Goal: Information Seeking & Learning: Learn about a topic

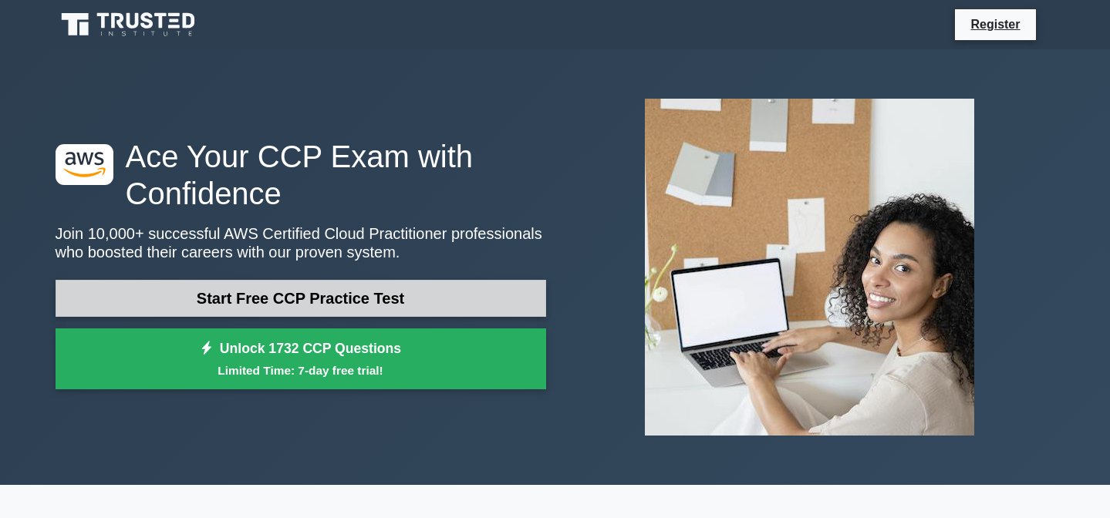
click at [383, 297] on link "Start Free CCP Practice Test" at bounding box center [301, 298] width 491 height 37
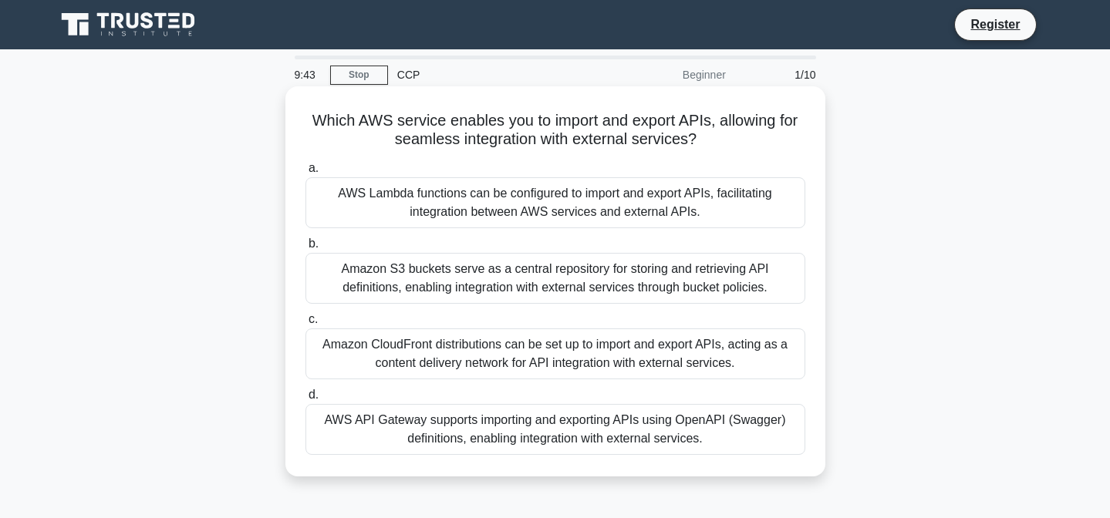
click at [822, 322] on div "Which AWS service enables you to import and export APIs, allowing for seamless …" at bounding box center [555, 281] width 540 height 390
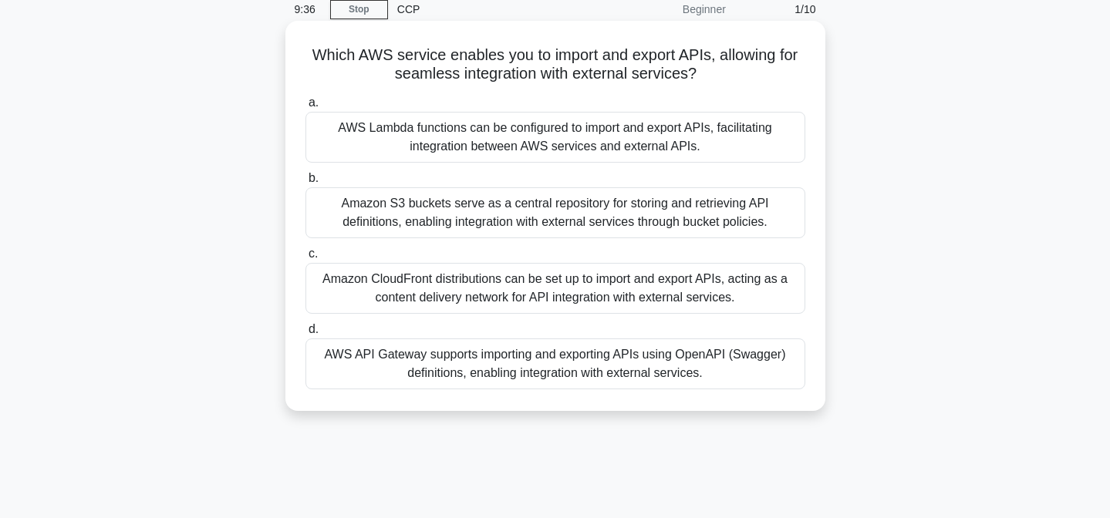
scroll to position [118, 0]
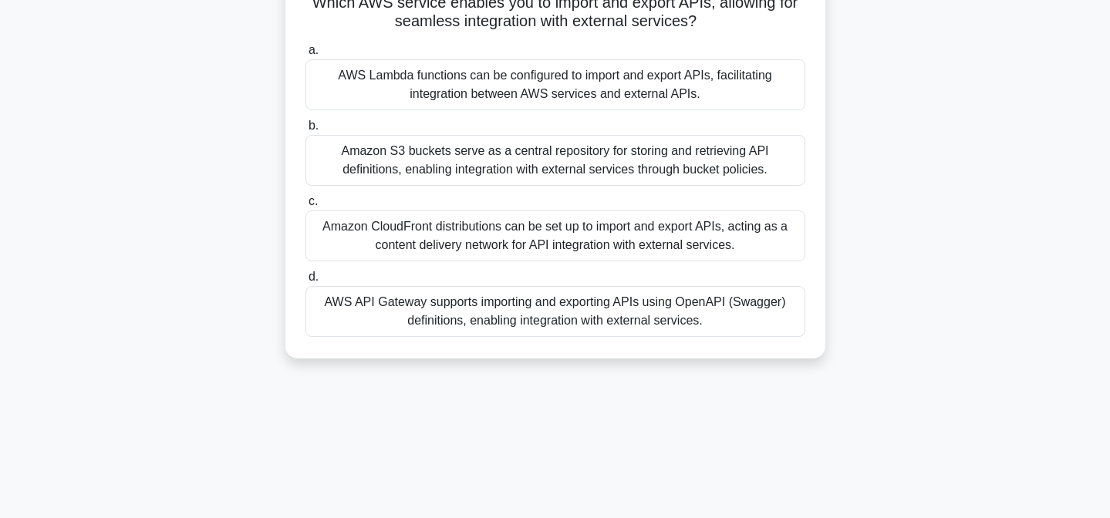
click at [592, 312] on div "AWS API Gateway supports importing and exporting APIs using OpenAPI (Swagger) d…" at bounding box center [555, 311] width 500 height 51
click at [305, 282] on input "d. AWS API Gateway supports importing and exporting APIs using OpenAPI (Swagger…" at bounding box center [305, 277] width 0 height 10
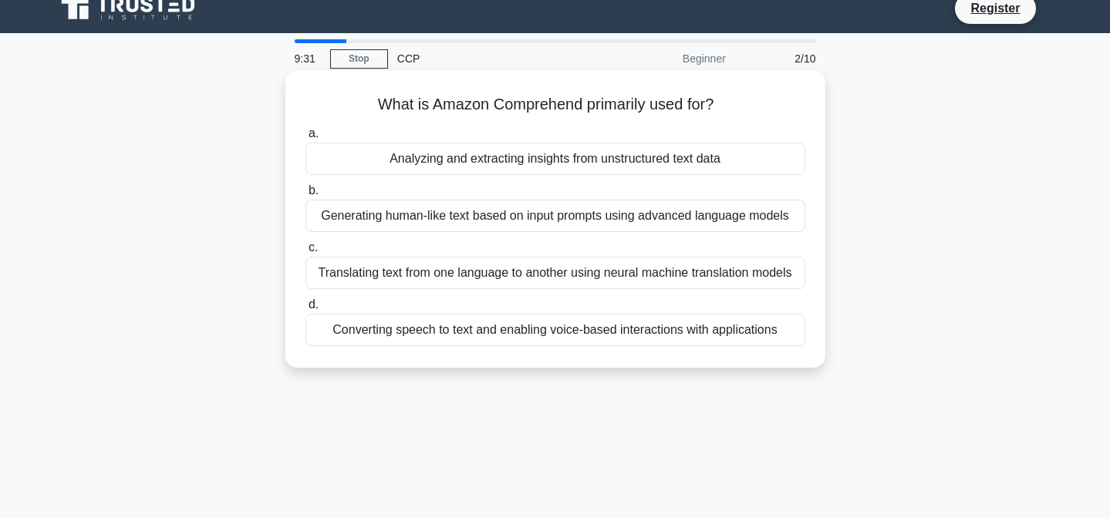
scroll to position [0, 0]
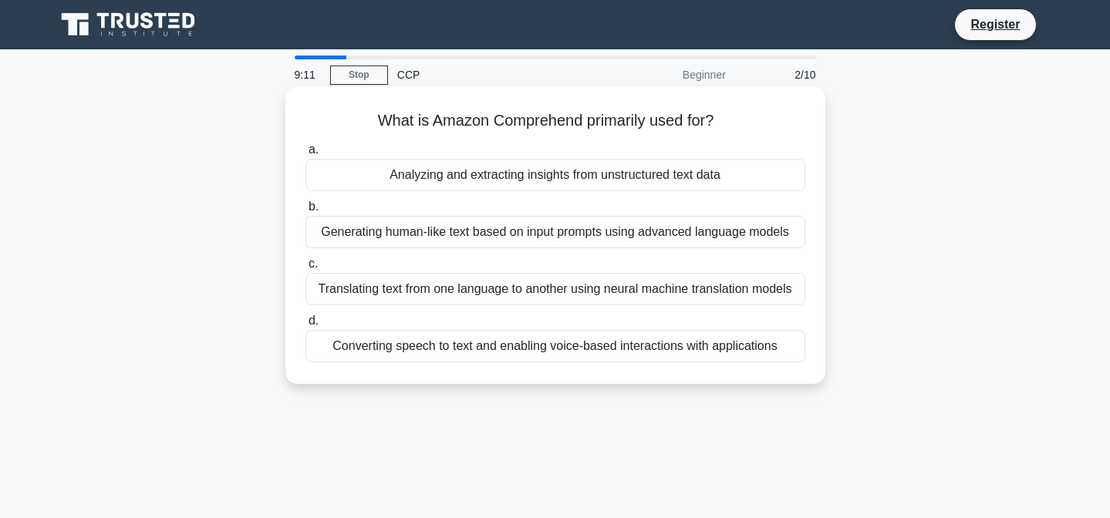
click at [563, 292] on div "Translating text from one language to another using neural machine translation …" at bounding box center [555, 289] width 500 height 32
click at [305, 269] on input "c. Translating text from one language to another using neural machine translati…" at bounding box center [305, 264] width 0 height 10
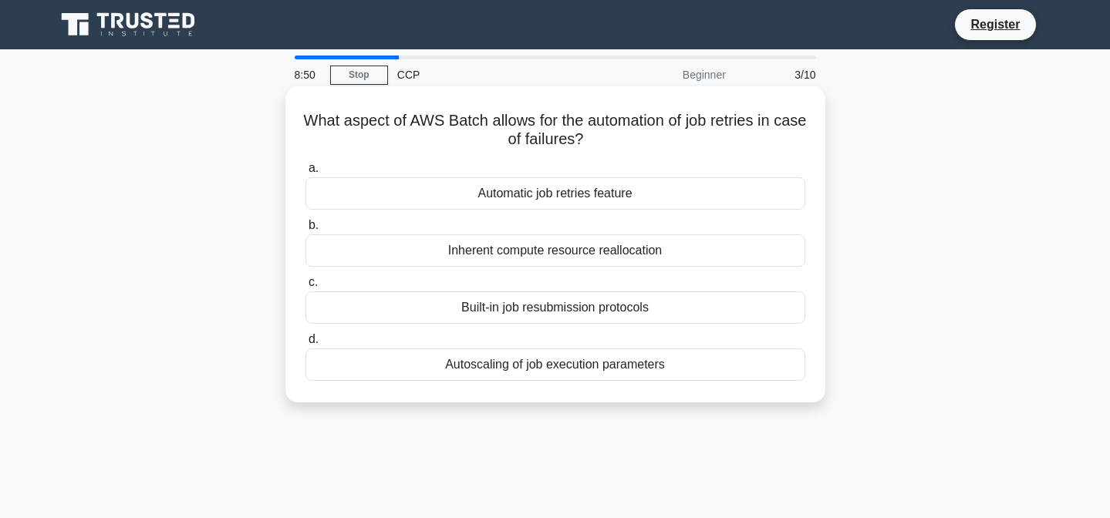
click at [609, 371] on div "Autoscaling of job execution parameters" at bounding box center [555, 365] width 500 height 32
click at [305, 345] on input "d. Autoscaling of job execution parameters" at bounding box center [305, 340] width 0 height 10
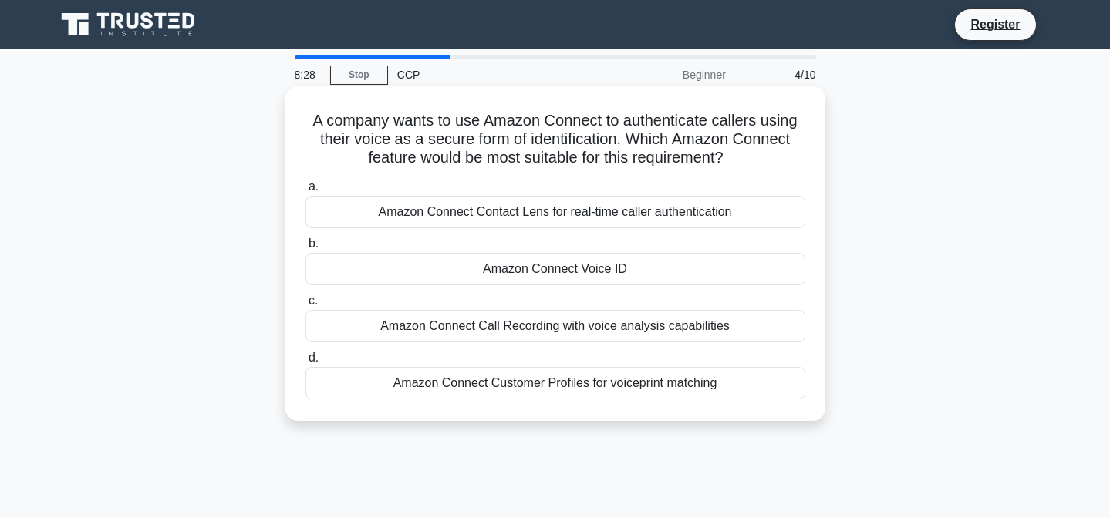
click at [578, 218] on div "Amazon Connect Contact Lens for real-time caller authentication" at bounding box center [555, 212] width 500 height 32
click at [305, 192] on input "a. Amazon Connect Contact Lens for real-time caller authentication" at bounding box center [305, 187] width 0 height 10
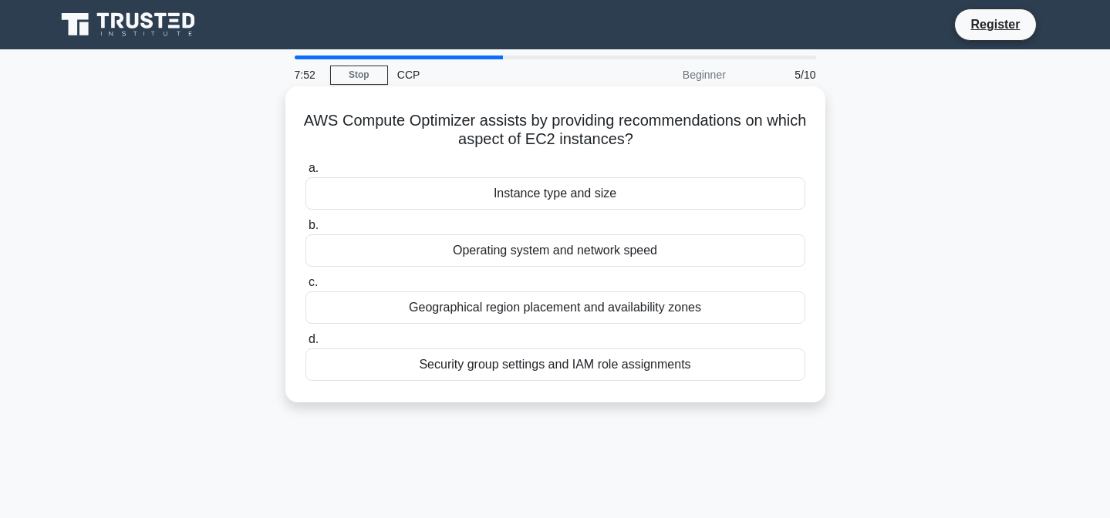
click at [598, 200] on div "Instance type and size" at bounding box center [555, 193] width 500 height 32
click at [305, 174] on input "a. Instance type and size" at bounding box center [305, 169] width 0 height 10
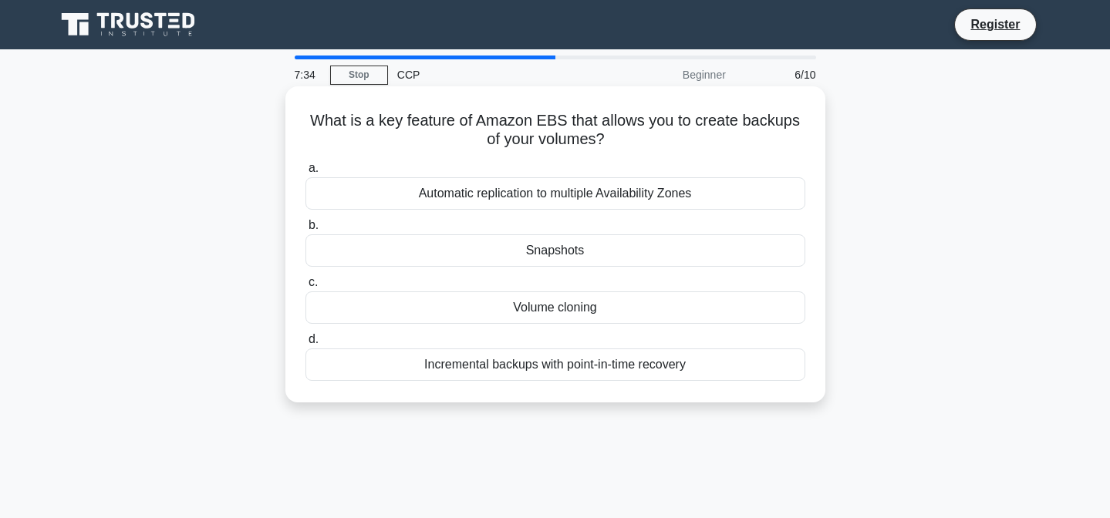
click at [612, 373] on div "Incremental backups with point-in-time recovery" at bounding box center [555, 365] width 500 height 32
click at [305, 345] on input "d. Incremental backups with point-in-time recovery" at bounding box center [305, 340] width 0 height 10
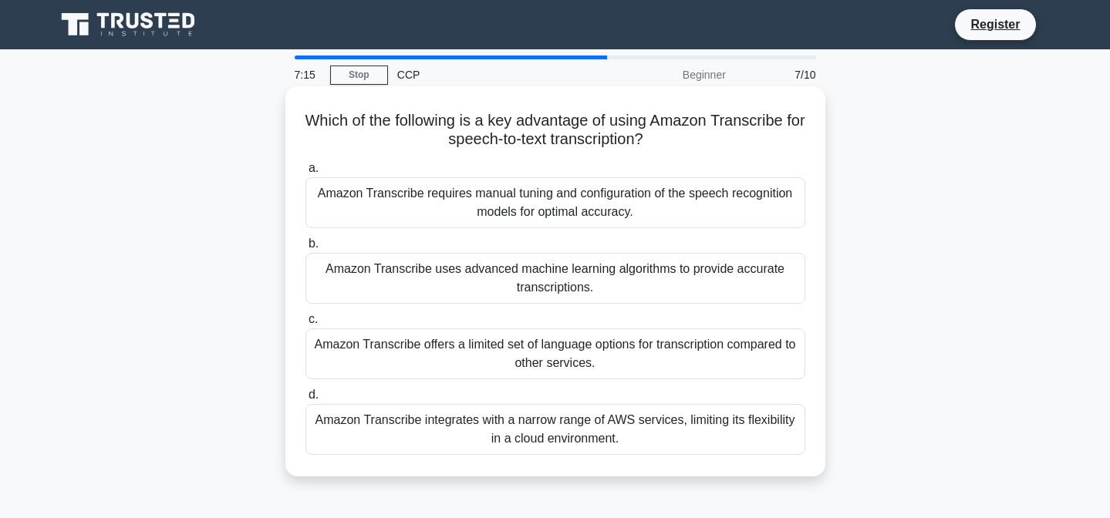
click at [655, 279] on div "Amazon Transcribe uses advanced machine learning algorithms to provide accurate…" at bounding box center [555, 278] width 500 height 51
click at [305, 249] on input "b. Amazon Transcribe uses advanced machine learning algorithms to provide accur…" at bounding box center [305, 244] width 0 height 10
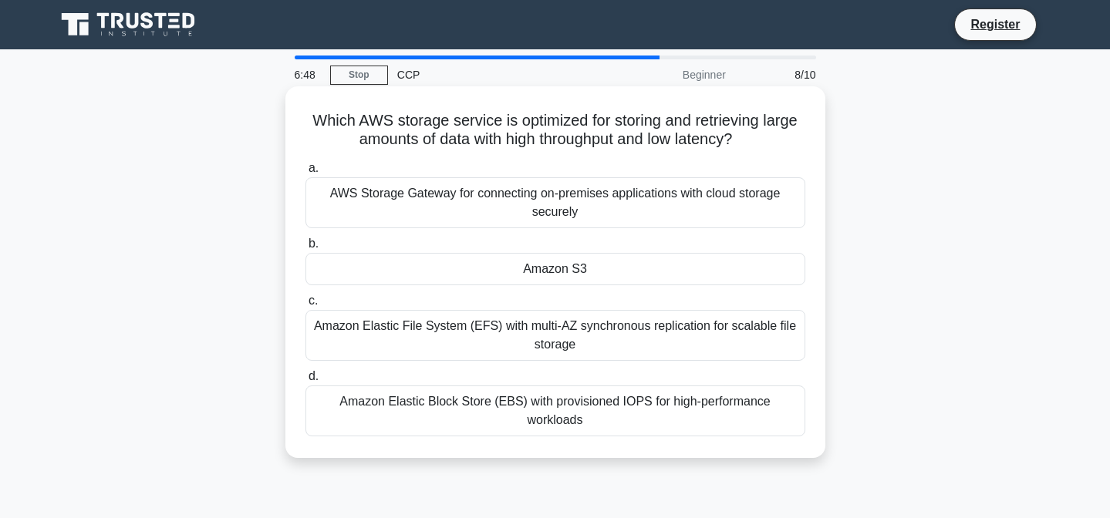
click at [607, 273] on div "Amazon S3" at bounding box center [555, 269] width 500 height 32
click at [305, 249] on input "b. Amazon S3" at bounding box center [305, 244] width 0 height 10
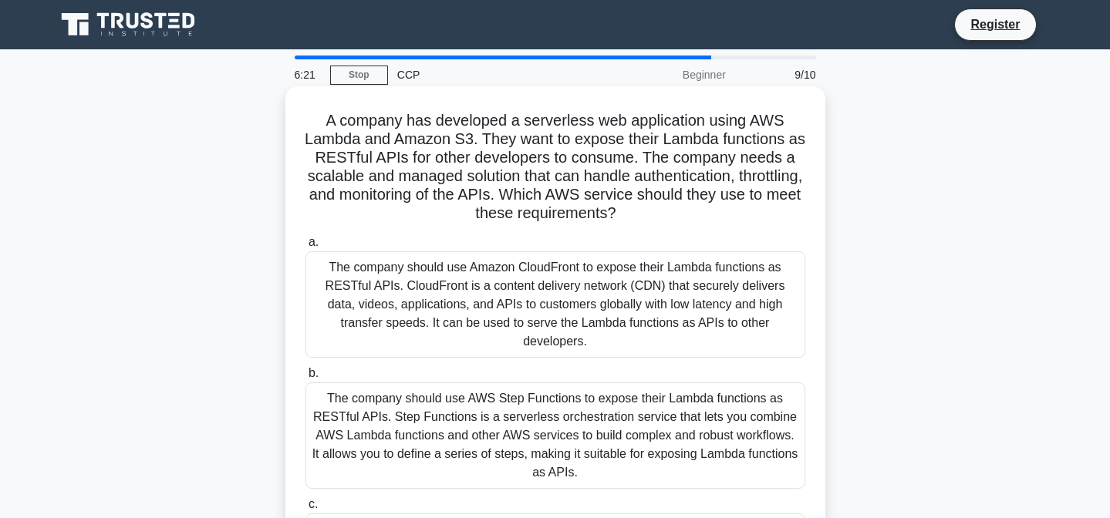
click at [643, 306] on div "The company should use Amazon CloudFront to expose their Lambda functions as RE…" at bounding box center [555, 304] width 500 height 106
click at [305, 248] on input "a. The company should use Amazon CloudFront to expose their Lambda functions as…" at bounding box center [305, 243] width 0 height 10
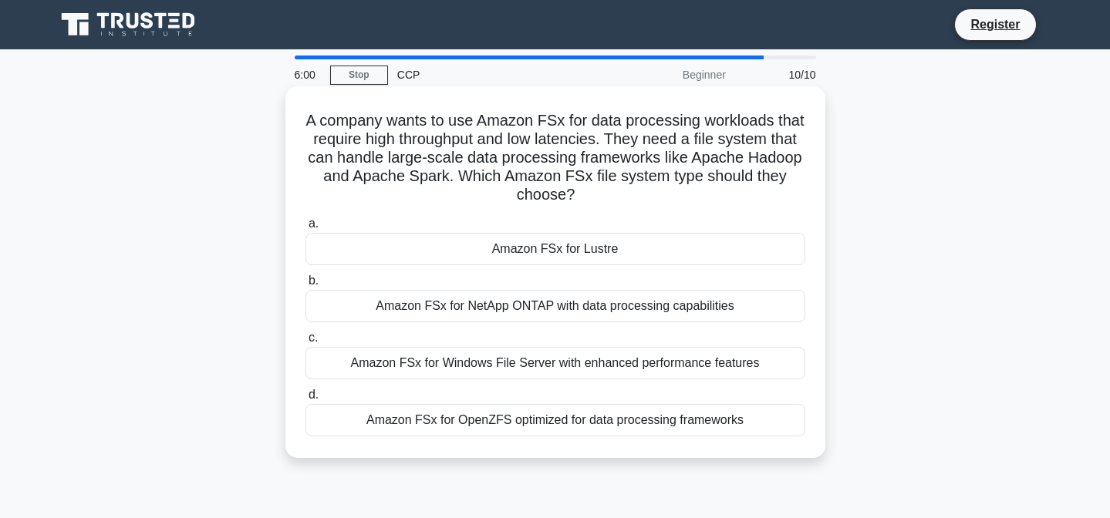
click at [641, 304] on div "Amazon FSx for NetApp ONTAP with data processing capabilities" at bounding box center [555, 306] width 500 height 32
click at [305, 286] on input "b. Amazon FSx for NetApp ONTAP with data processing capabilities" at bounding box center [305, 281] width 0 height 10
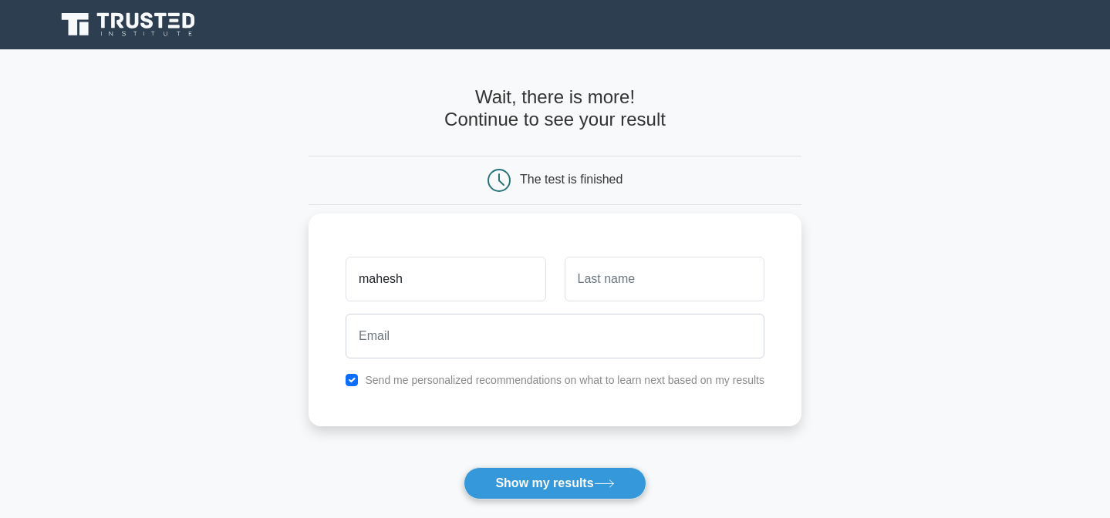
type input "mahesh"
type input "patil"
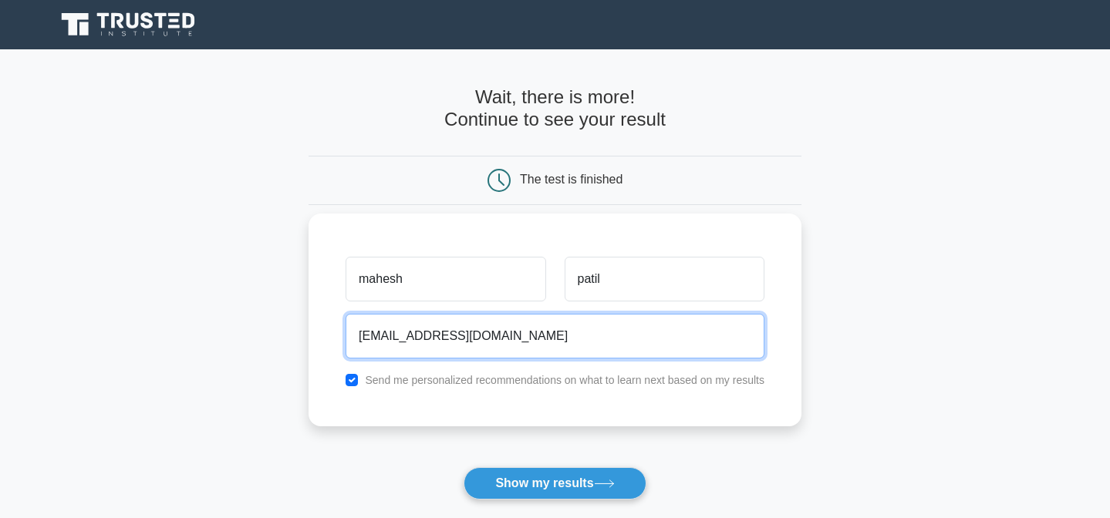
type input "[EMAIL_ADDRESS][DOMAIN_NAME]"
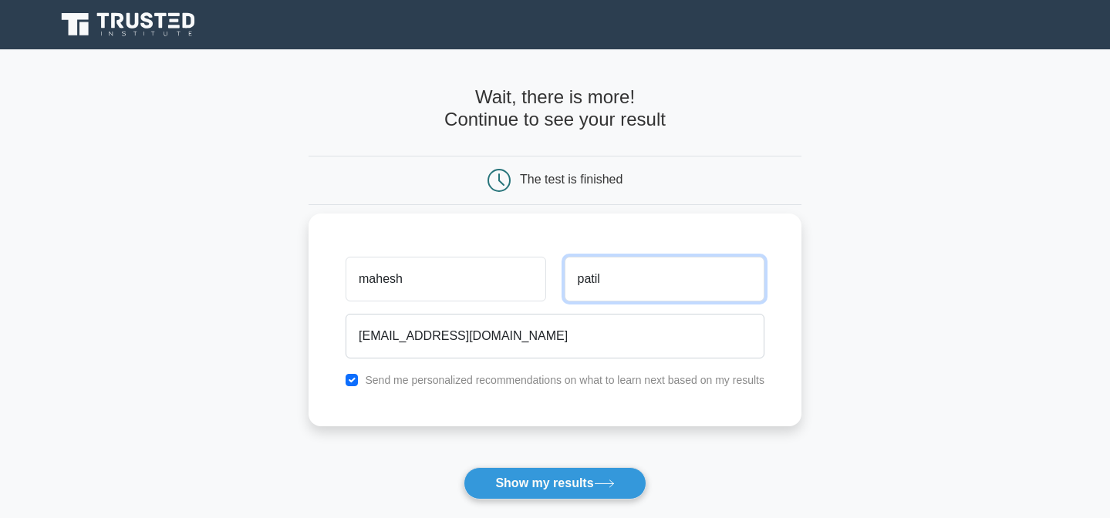
drag, startPoint x: 670, startPoint y: 299, endPoint x: 720, endPoint y: 362, distance: 79.6
click at [673, 299] on input "patil" at bounding box center [665, 279] width 200 height 45
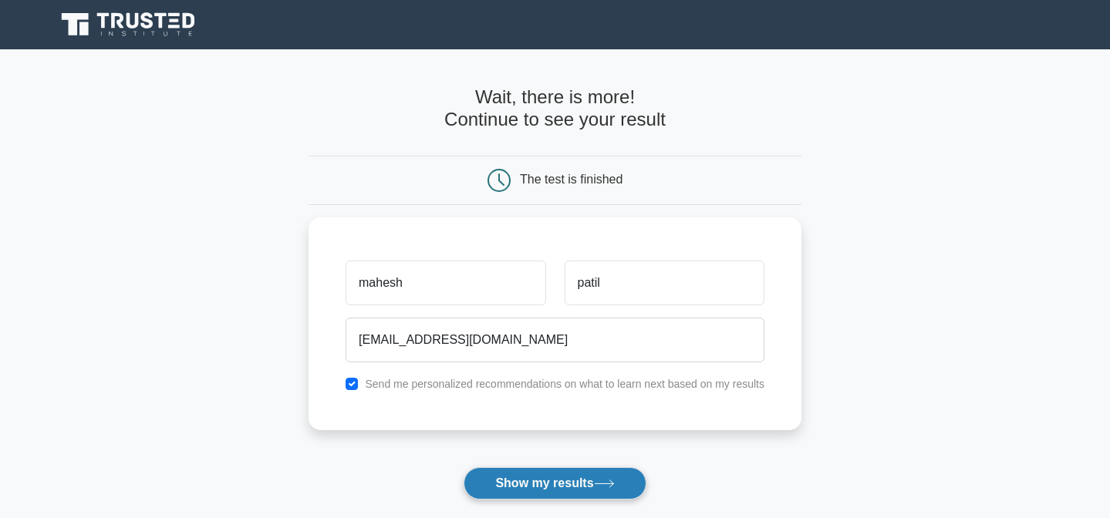
click at [592, 484] on button "Show my results" at bounding box center [555, 484] width 182 height 32
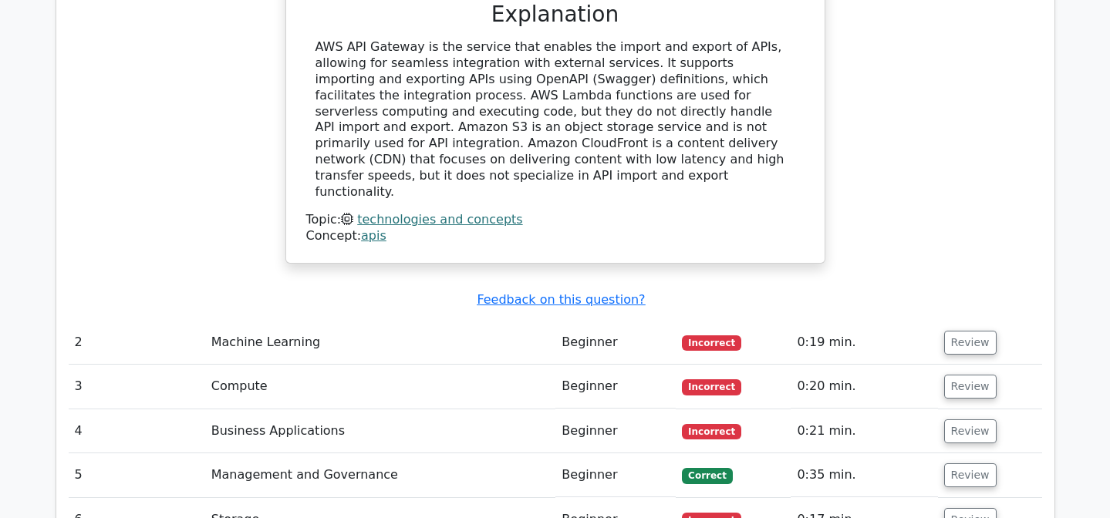
scroll to position [1750, 0]
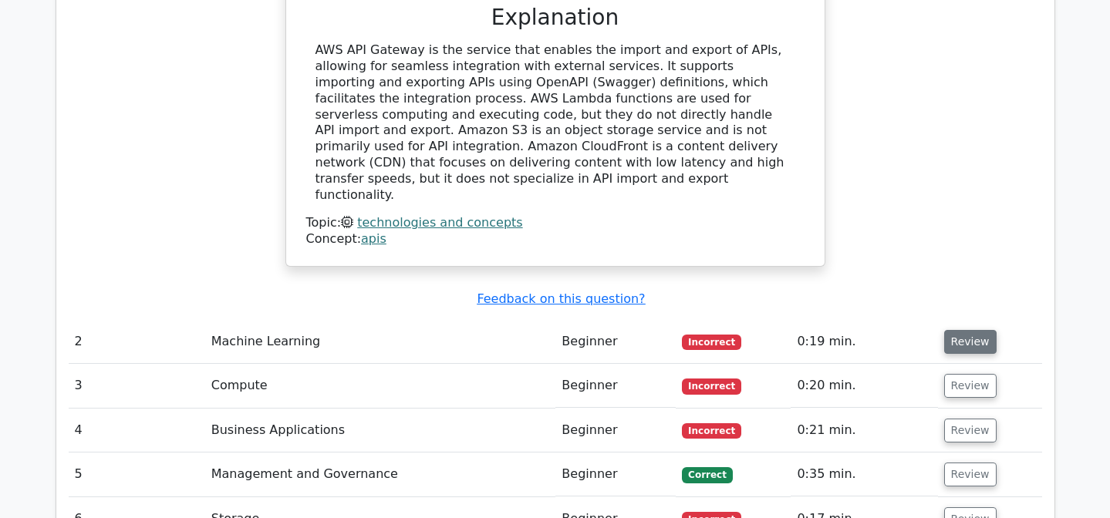
click at [964, 330] on button "Review" at bounding box center [970, 342] width 52 height 24
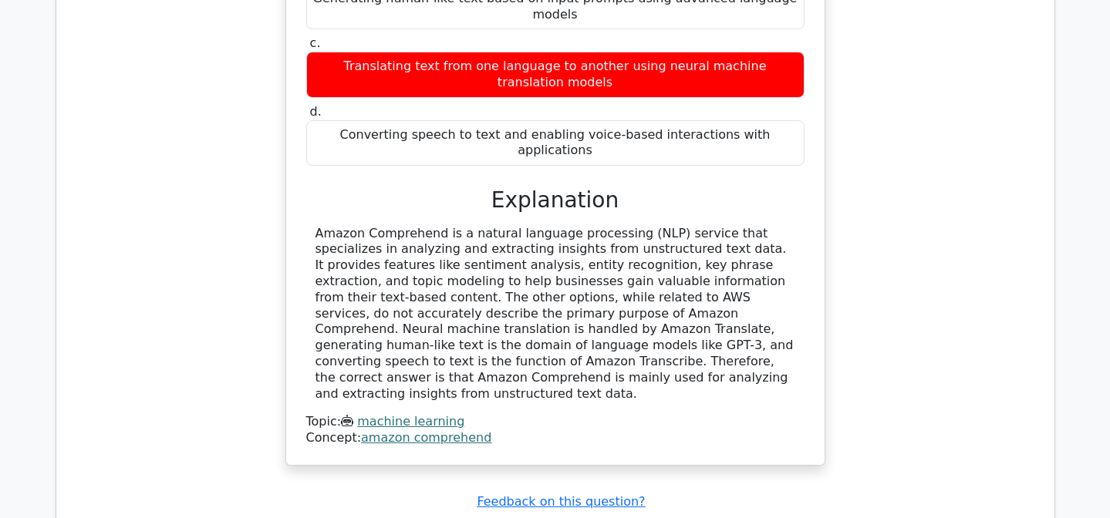
scroll to position [2325, 0]
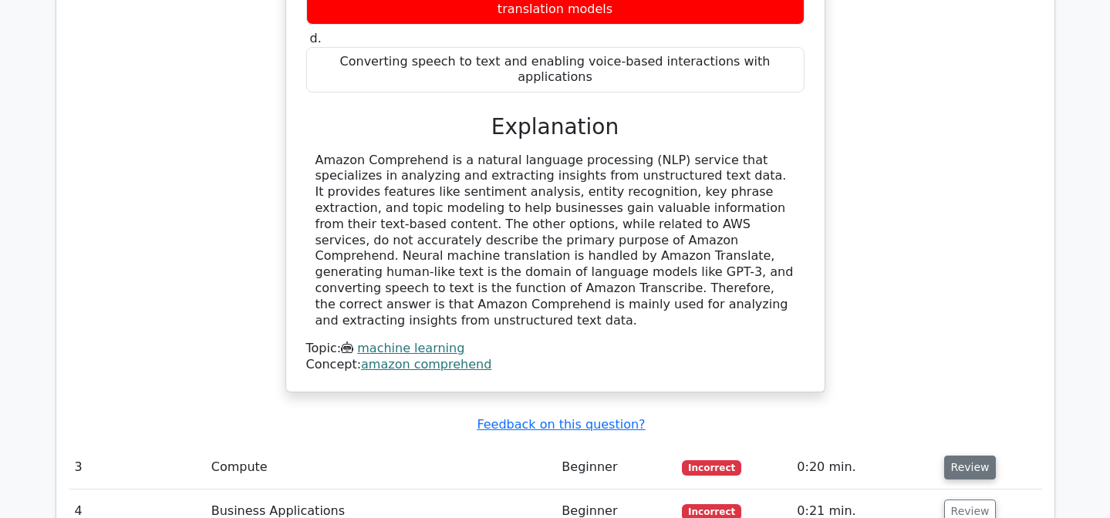
click at [975, 456] on button "Review" at bounding box center [970, 468] width 52 height 24
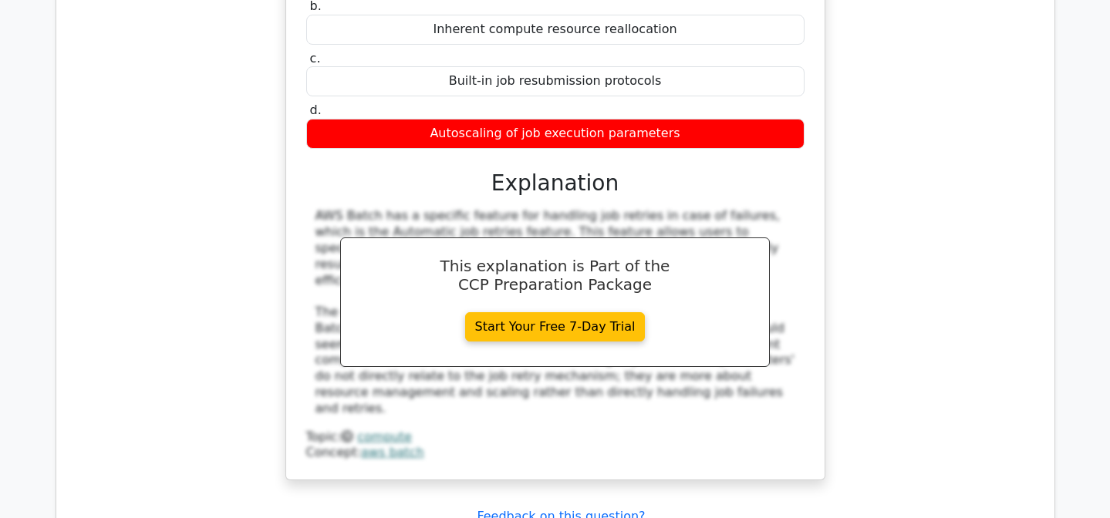
scroll to position [2944, 0]
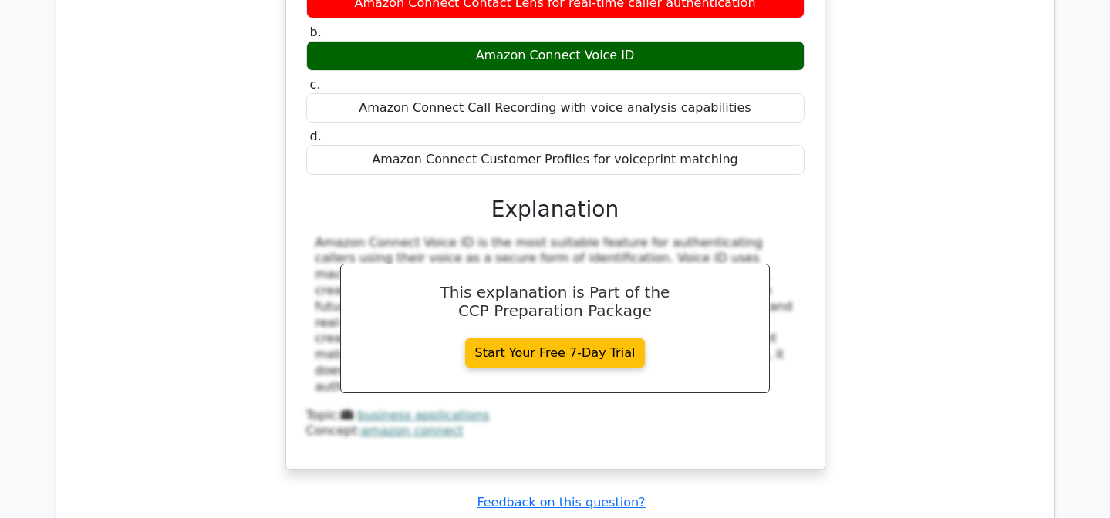
scroll to position [3714, 0]
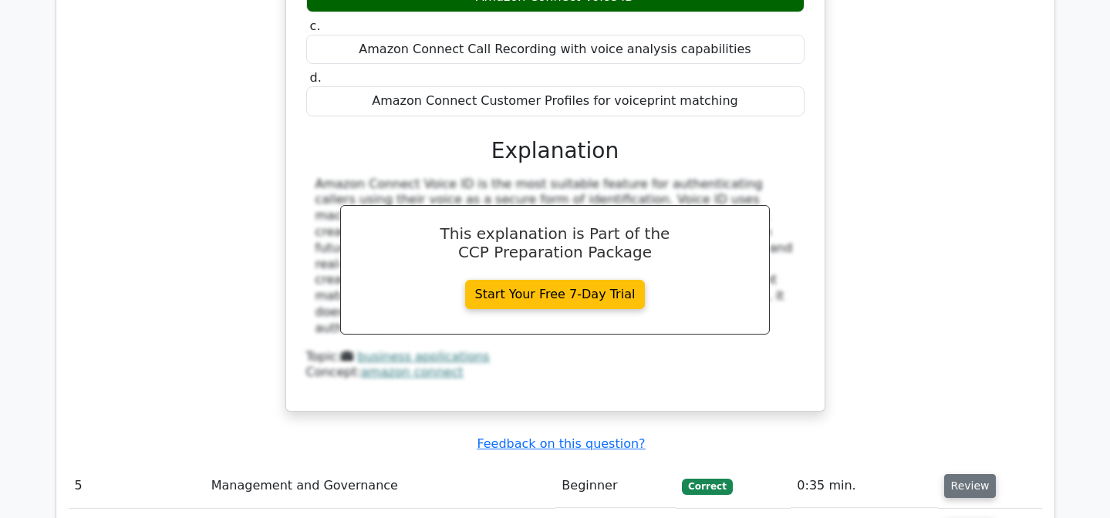
click at [975, 474] on button "Review" at bounding box center [970, 486] width 52 height 24
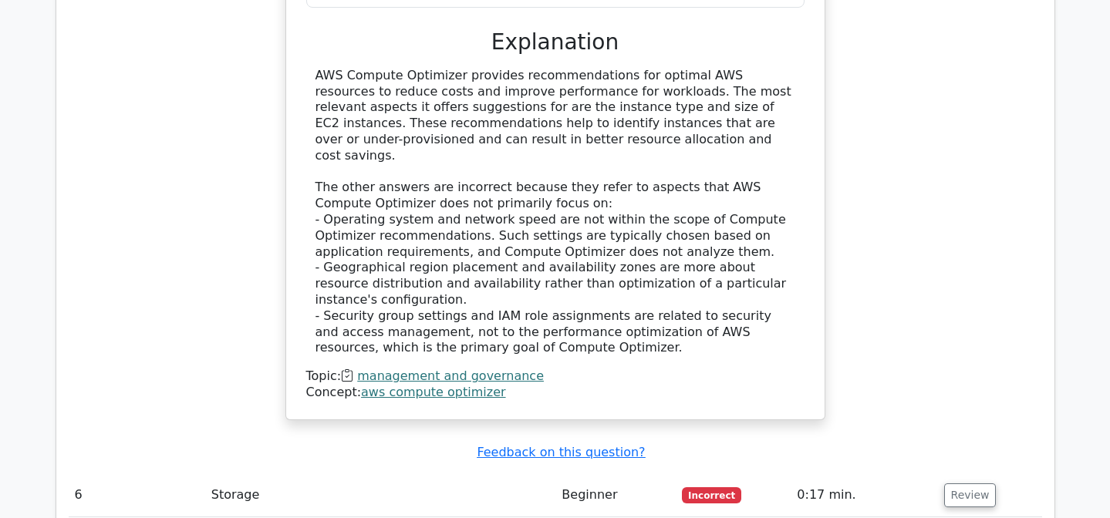
scroll to position [4548, 0]
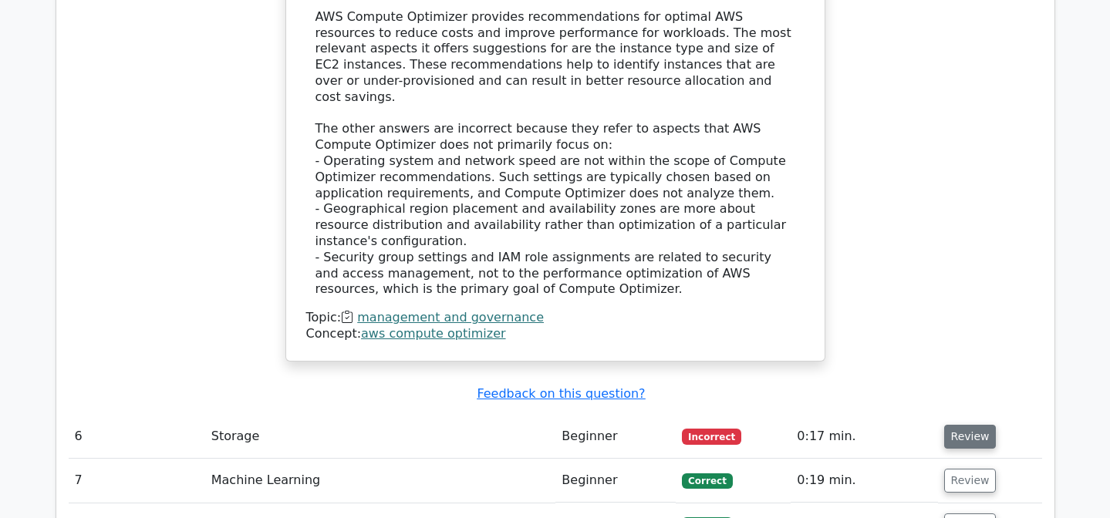
click at [967, 425] on button "Review" at bounding box center [970, 437] width 52 height 24
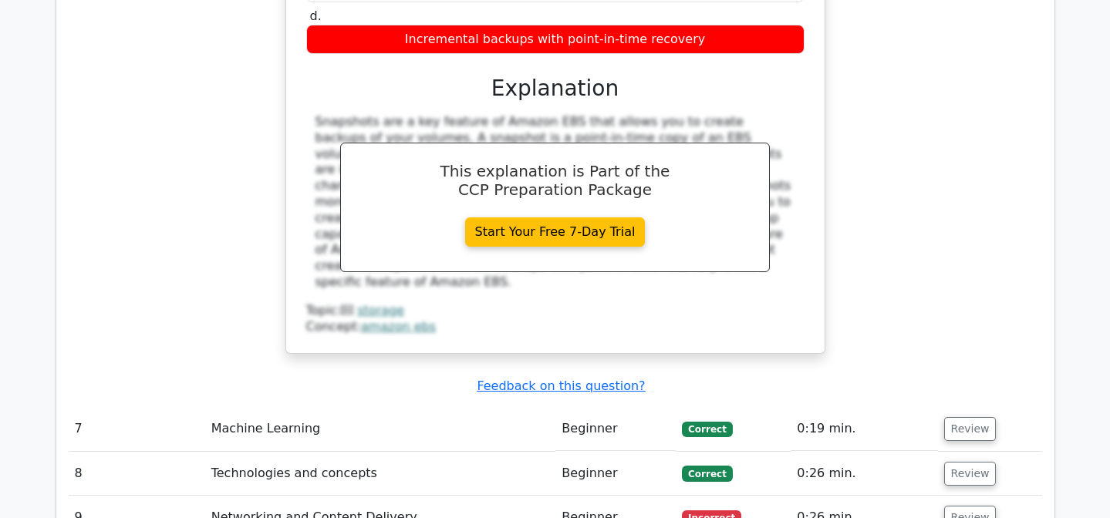
scroll to position [5231, 0]
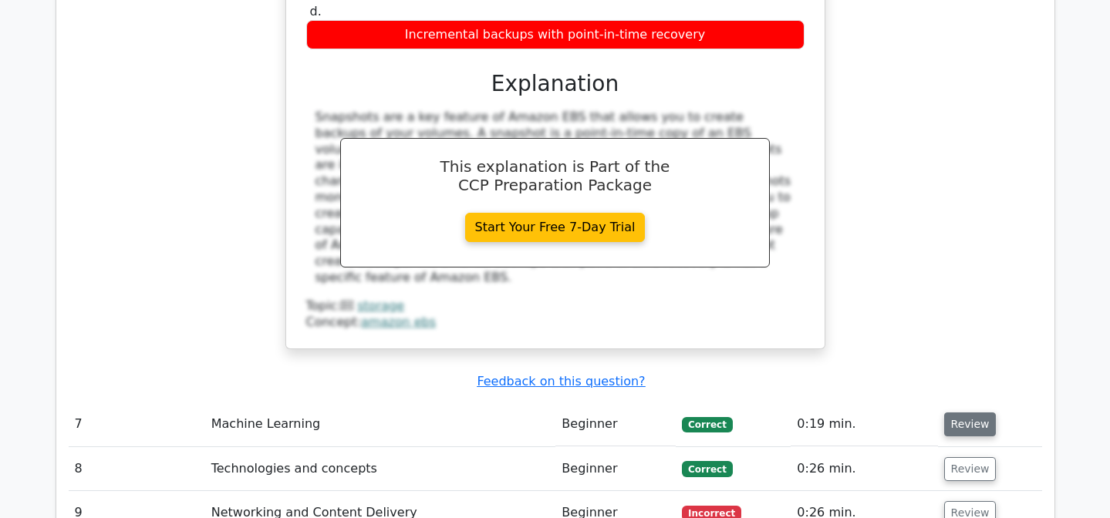
click at [957, 413] on button "Review" at bounding box center [970, 425] width 52 height 24
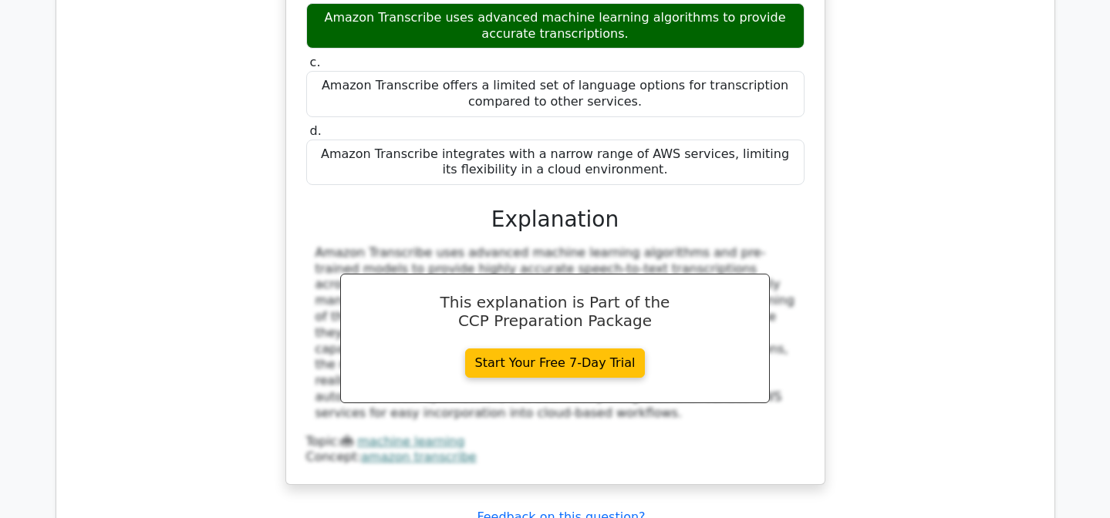
scroll to position [5834, 0]
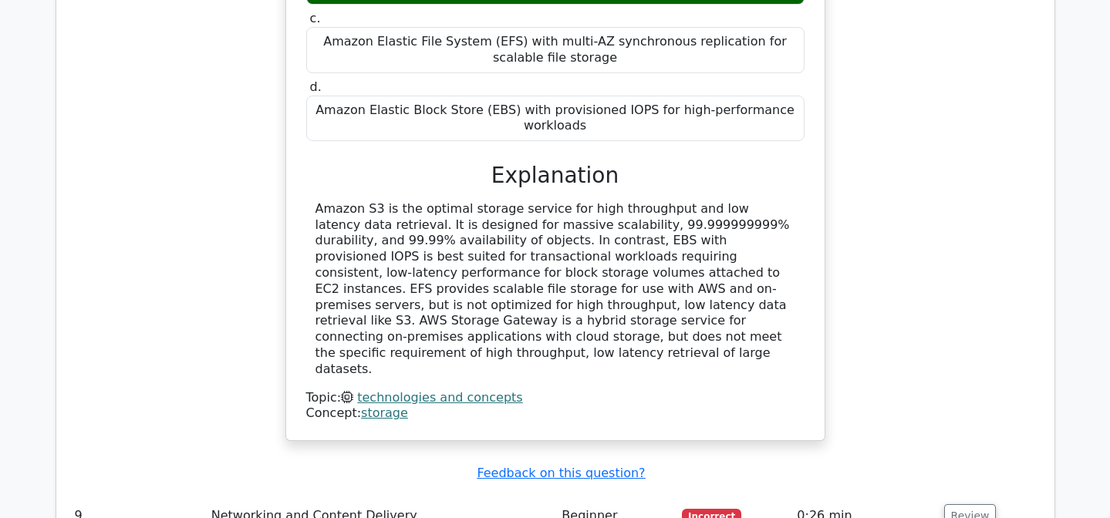
scroll to position [6614, 0]
click at [970, 504] on button "Review" at bounding box center [970, 516] width 52 height 24
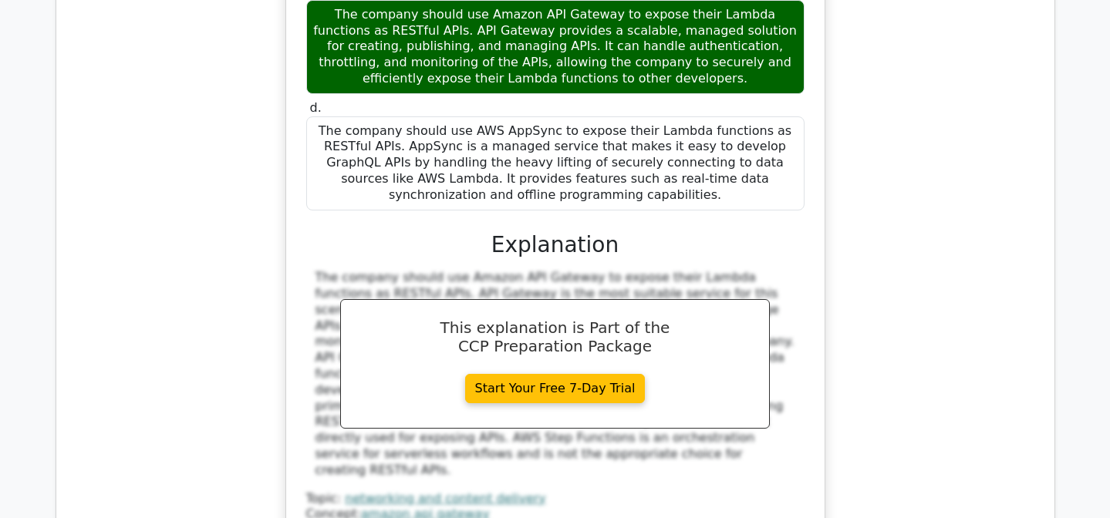
scroll to position [7580, 0]
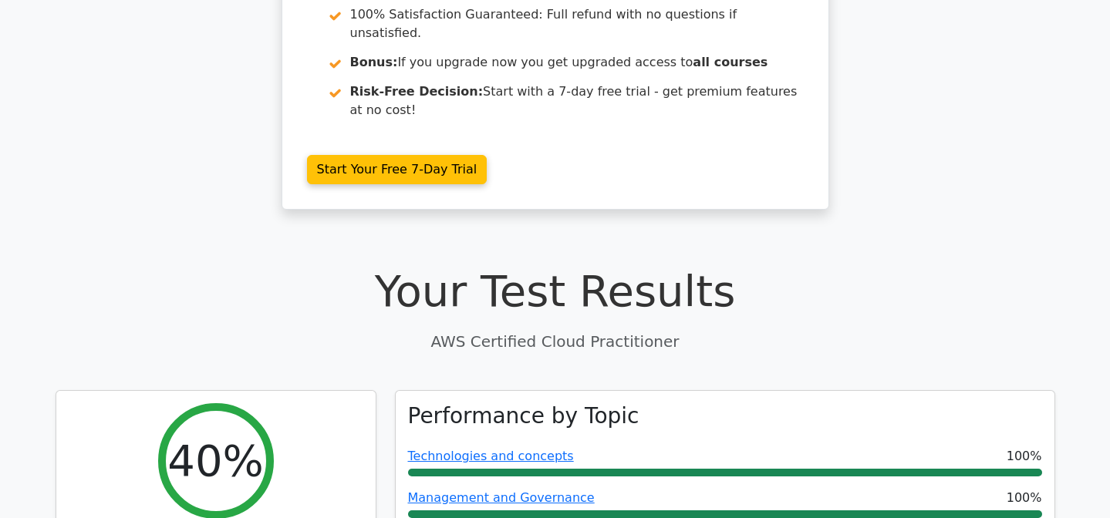
scroll to position [0, 0]
